Goal: Task Accomplishment & Management: Manage account settings

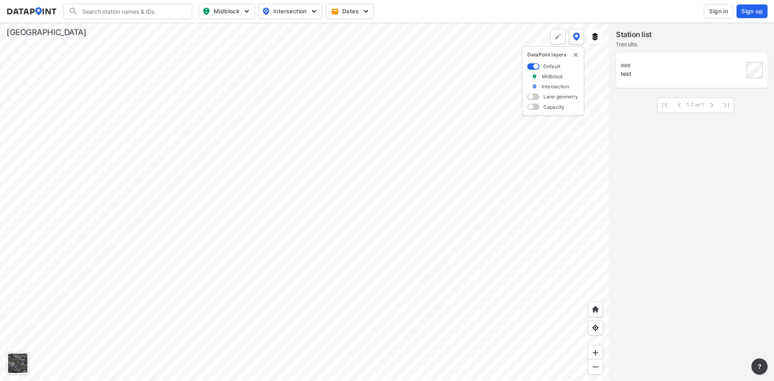
click at [730, 14] on button "Sign in" at bounding box center [718, 11] width 29 height 15
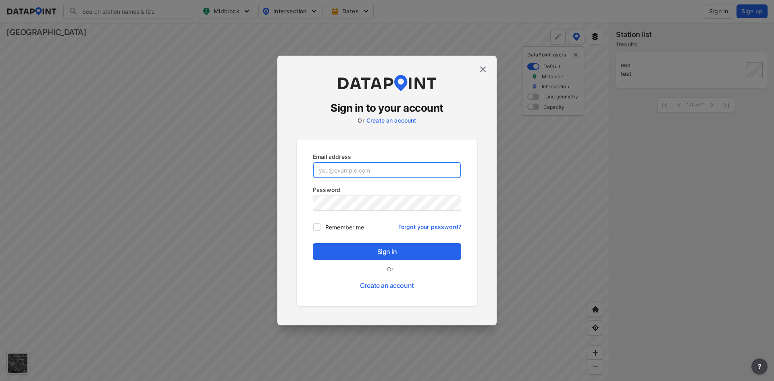
type input "adm_cobbcounty@data-point.io"
click at [390, 260] on div "Sign in Or Create an account" at bounding box center [387, 268] width 148 height 50
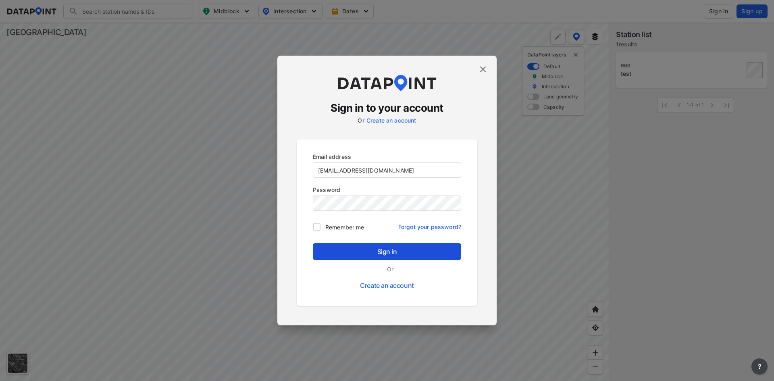
click at [390, 256] on button "Sign in" at bounding box center [387, 251] width 148 height 17
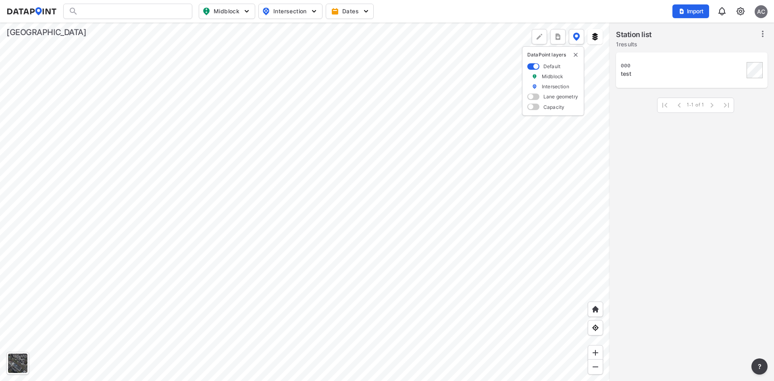
click at [739, 10] on img at bounding box center [741, 11] width 10 height 10
click at [707, 60] on link "Station management" at bounding box center [705, 60] width 69 height 8
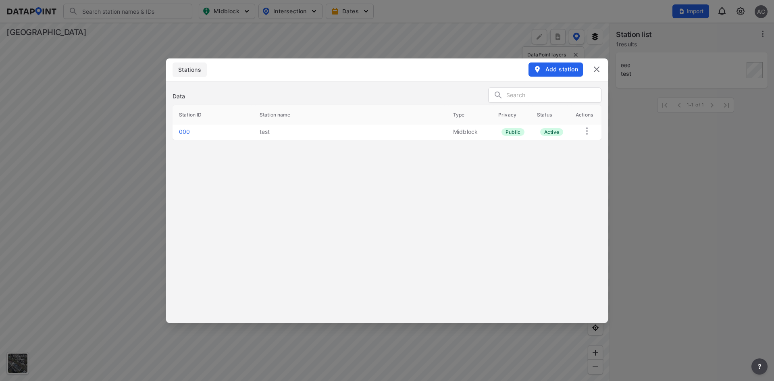
click at [569, 135] on td "active" at bounding box center [549, 132] width 39 height 15
click at [589, 129] on img at bounding box center [587, 131] width 10 height 10
click at [575, 140] on label "Delete" at bounding box center [575, 138] width 17 height 8
click at [595, 69] on img at bounding box center [597, 69] width 10 height 10
